Goal: Information Seeking & Learning: Check status

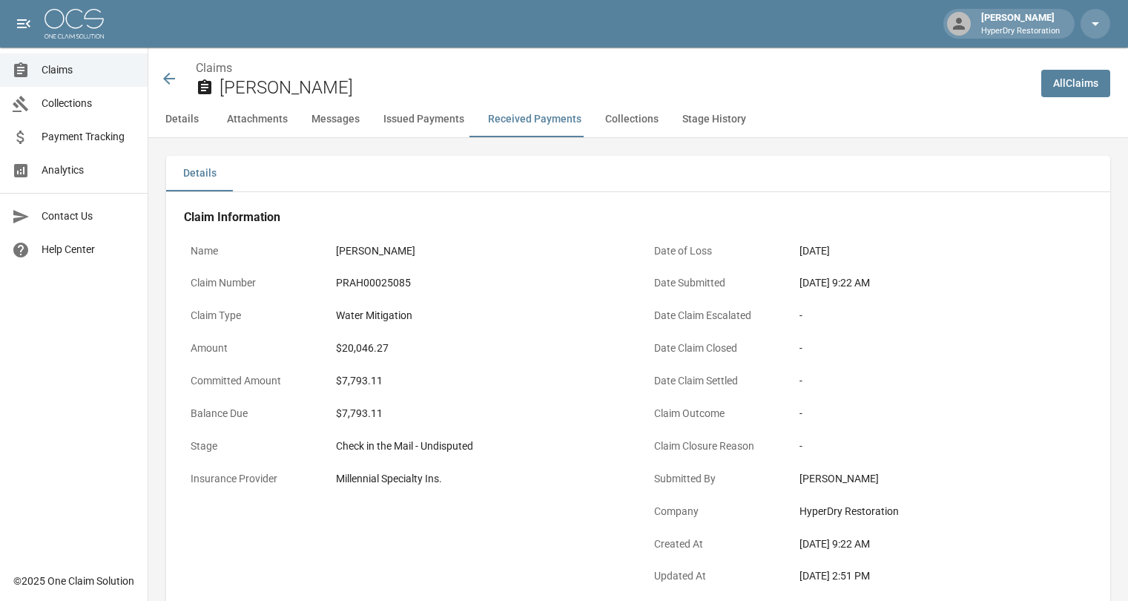
scroll to position [1984, 0]
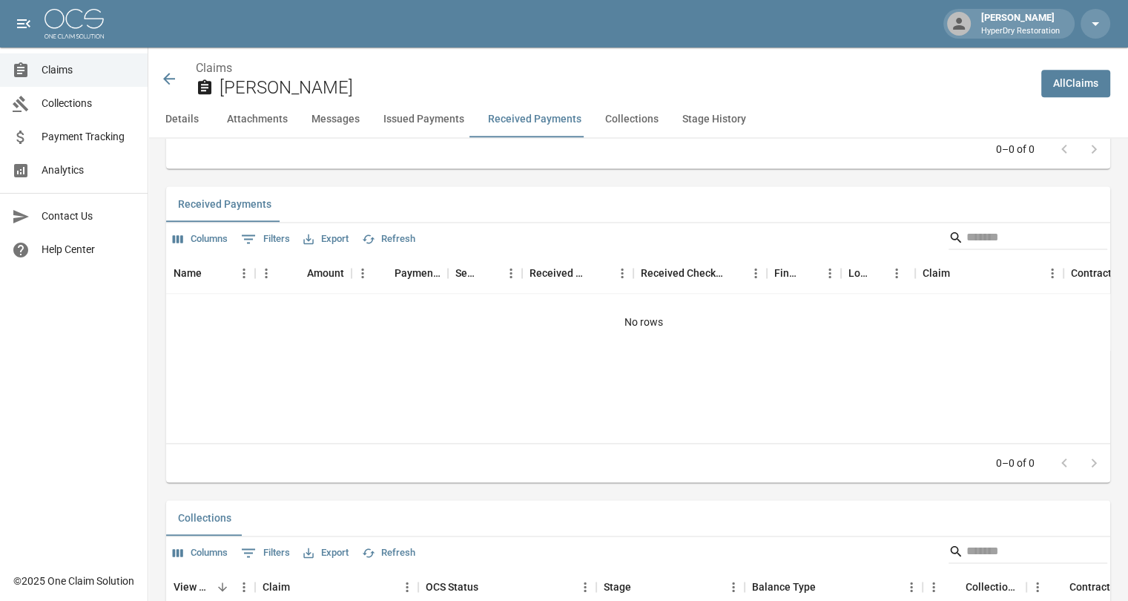
click at [81, 137] on span "Payment Tracking" at bounding box center [89, 137] width 94 height 16
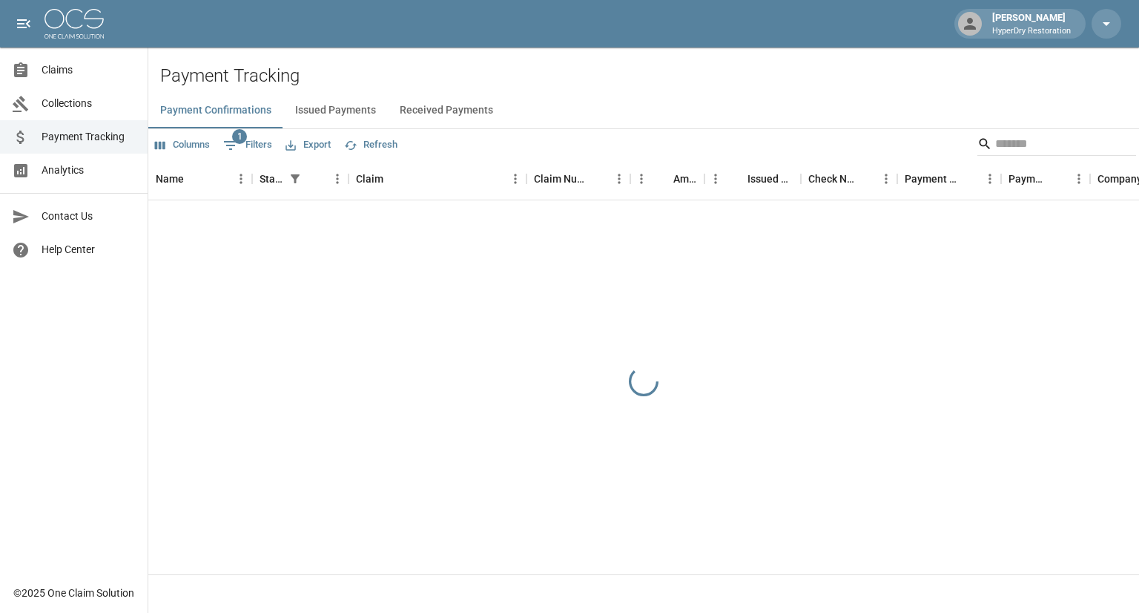
click at [481, 113] on button "Received Payments" at bounding box center [446, 111] width 117 height 36
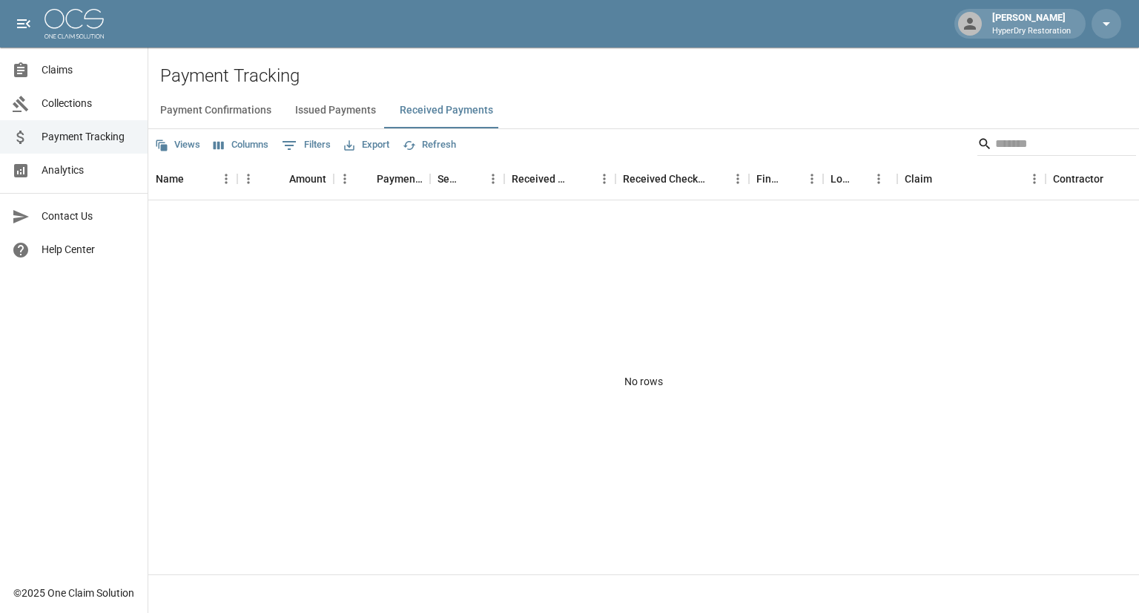
click at [414, 122] on button "Received Payments" at bounding box center [446, 111] width 117 height 36
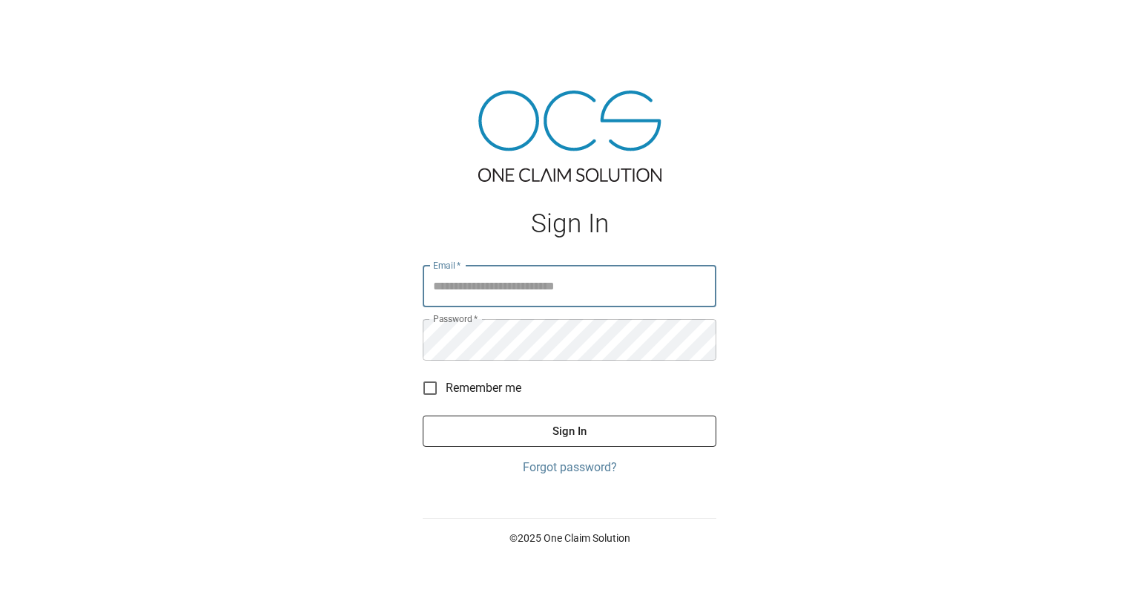
click at [524, 294] on input "Email   *" at bounding box center [570, 286] width 294 height 42
type input "**********"
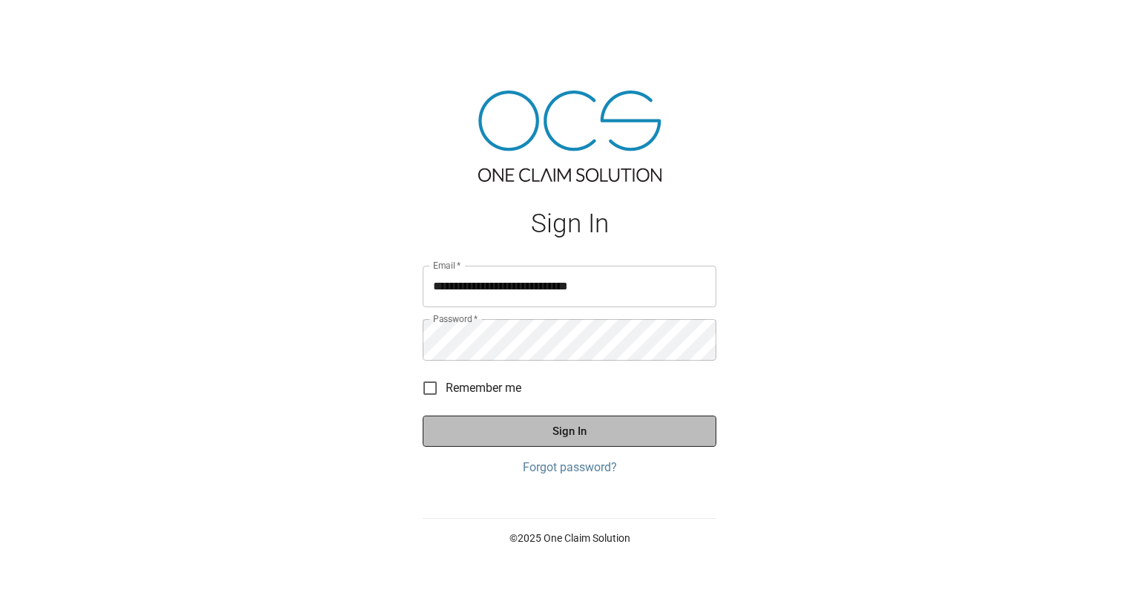
click at [549, 432] on button "Sign In" at bounding box center [570, 430] width 294 height 31
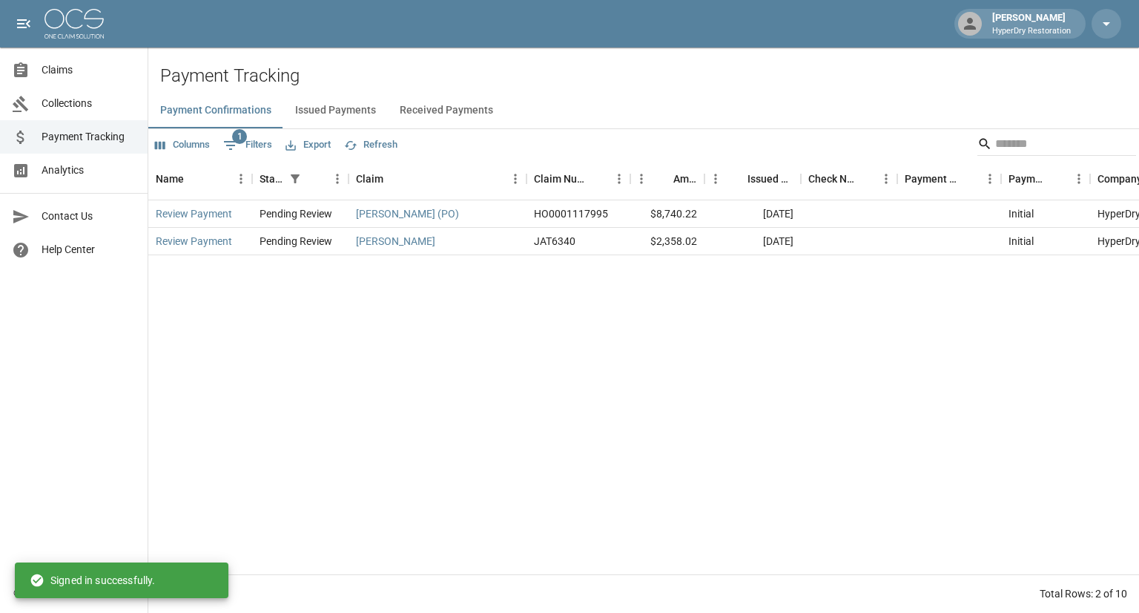
click at [83, 76] on span "Claims" at bounding box center [89, 70] width 94 height 16
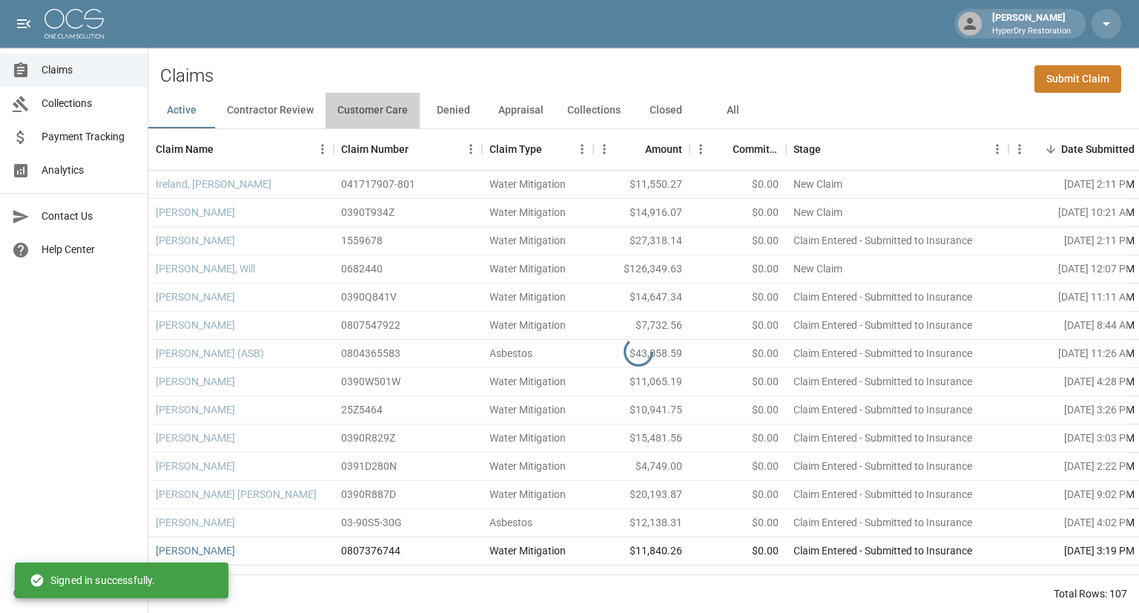
click at [392, 108] on button "Customer Care" at bounding box center [373, 111] width 94 height 36
